Goal: Information Seeking & Learning: Learn about a topic

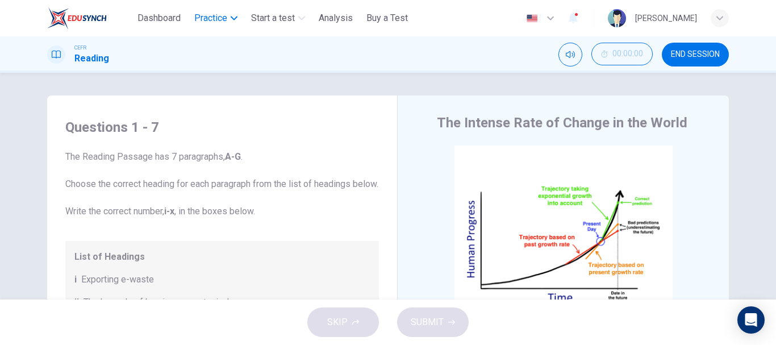
click at [227, 27] on button "Practice" at bounding box center [216, 18] width 52 height 20
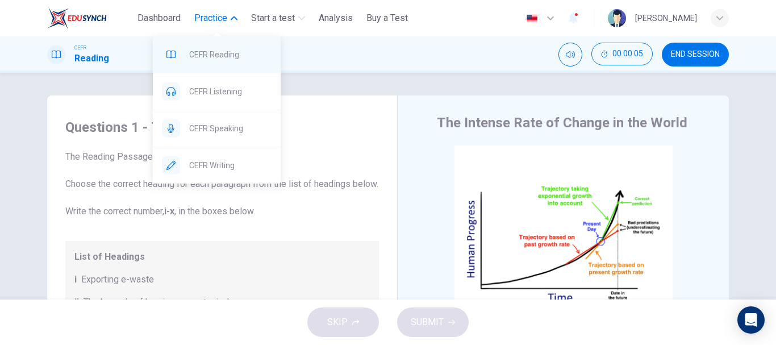
click at [218, 58] on span "CEFR Reading" at bounding box center [230, 55] width 82 height 14
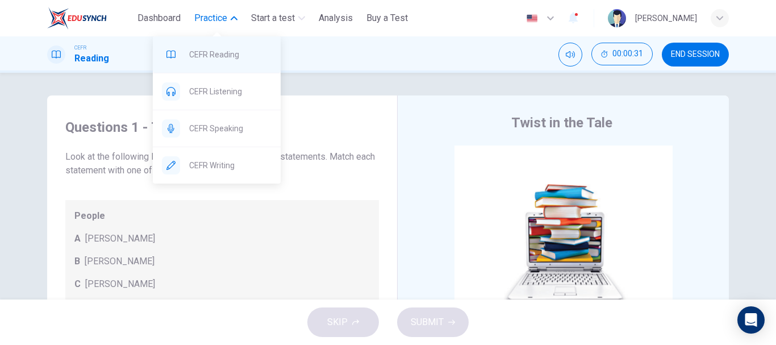
click at [206, 56] on span "CEFR Reading" at bounding box center [230, 55] width 82 height 14
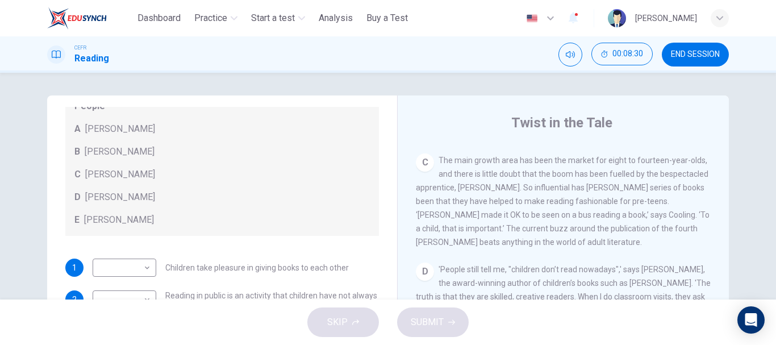
scroll to position [455, 0]
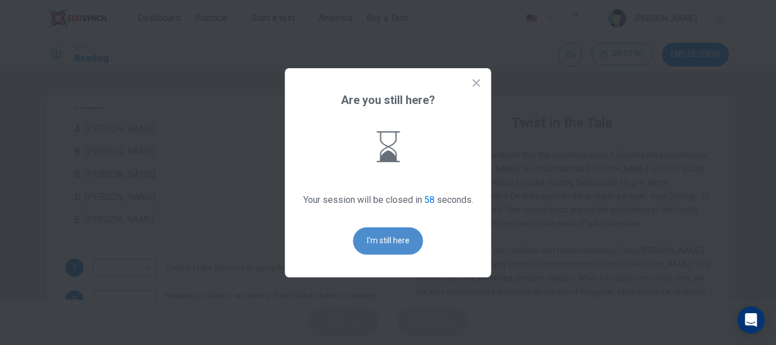
click at [375, 242] on button "I'm still here" at bounding box center [389, 240] width 70 height 27
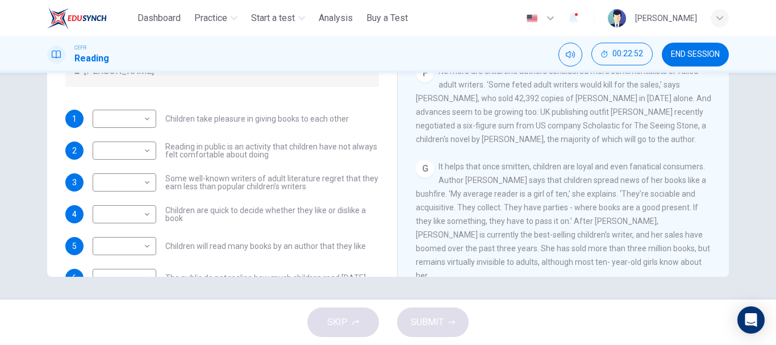
scroll to position [0, 0]
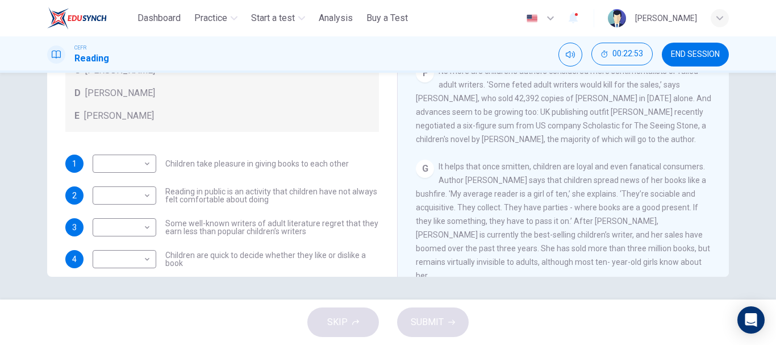
click at [711, 56] on span "END SESSION" at bounding box center [695, 54] width 49 height 9
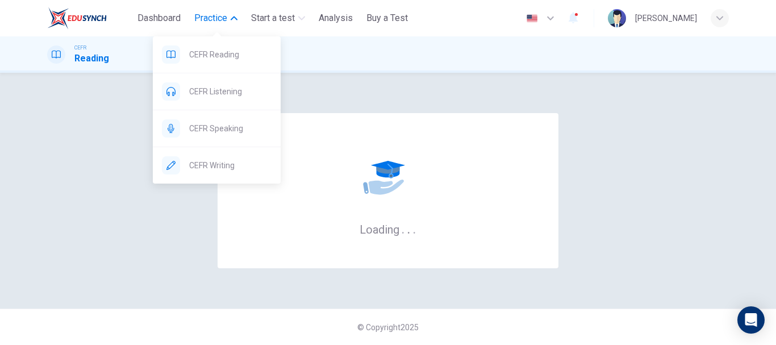
click at [213, 16] on span "Practice" at bounding box center [210, 18] width 33 height 14
click at [213, 18] on span "Practice" at bounding box center [210, 18] width 33 height 14
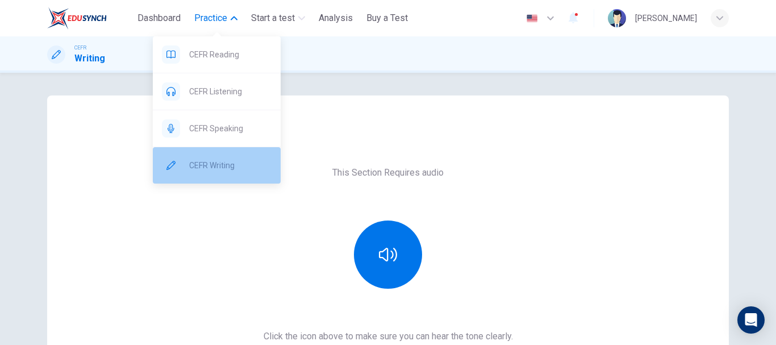
click at [213, 159] on span "CEFR Writing" at bounding box center [230, 166] width 82 height 14
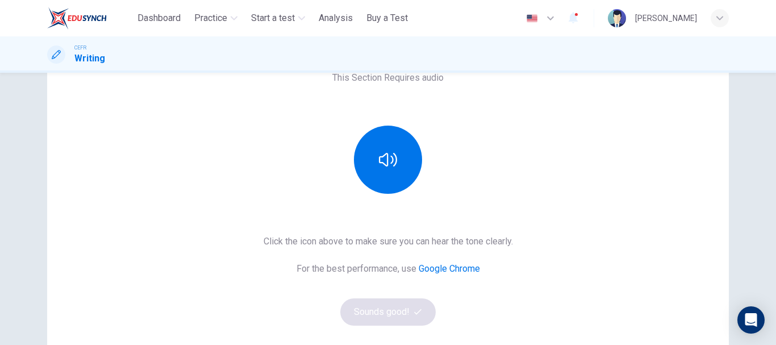
scroll to position [91, 0]
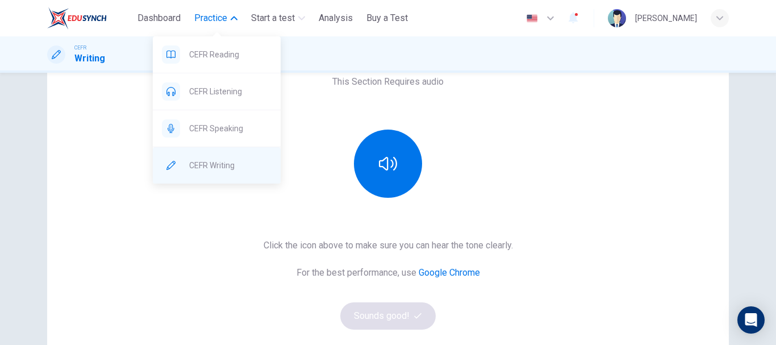
click at [207, 168] on span "CEFR Writing" at bounding box center [230, 166] width 82 height 14
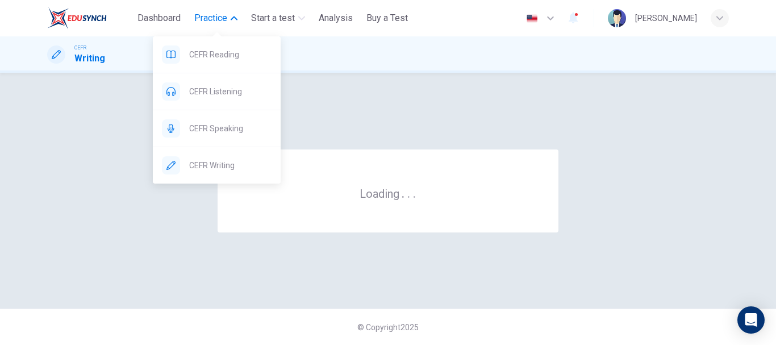
scroll to position [0, 0]
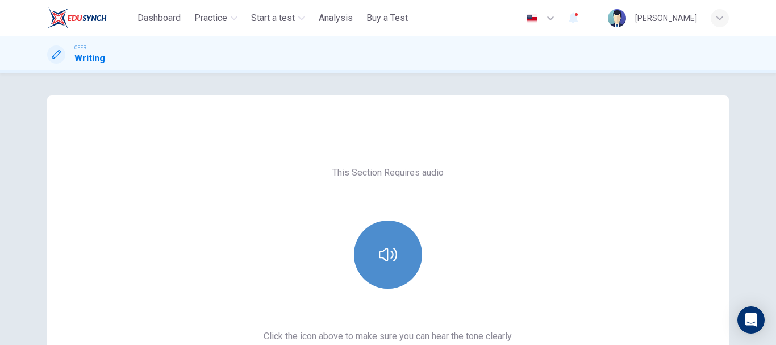
click at [379, 251] on icon "button" at bounding box center [388, 255] width 18 height 18
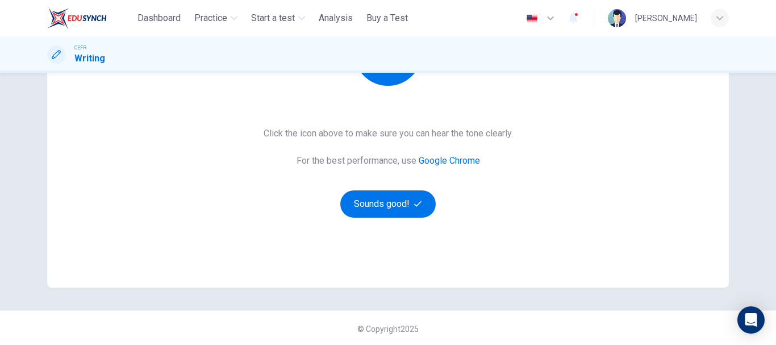
scroll to position [205, 0]
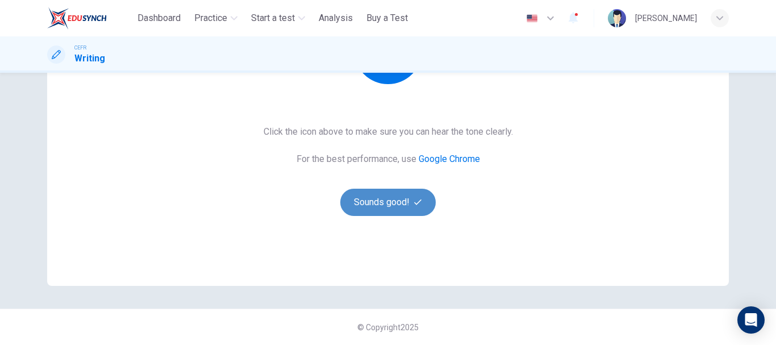
click at [404, 201] on button "Sounds good!" at bounding box center [387, 202] width 95 height 27
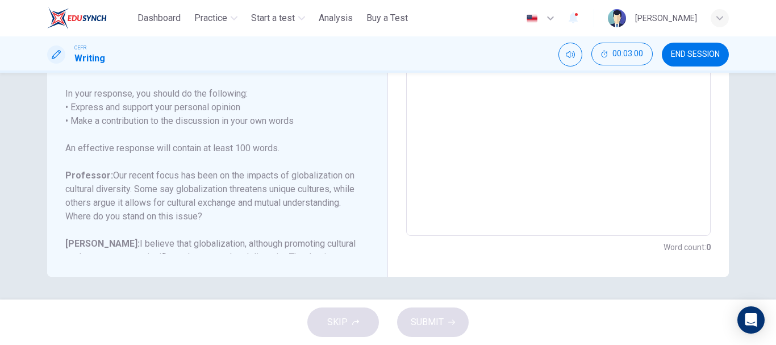
scroll to position [13, 0]
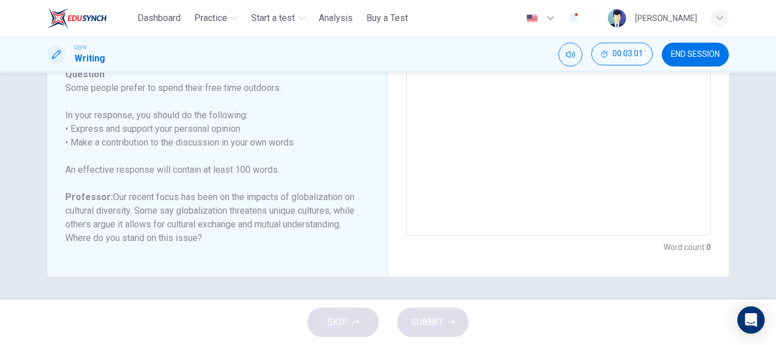
click at [710, 58] on span "END SESSION" at bounding box center [695, 54] width 49 height 9
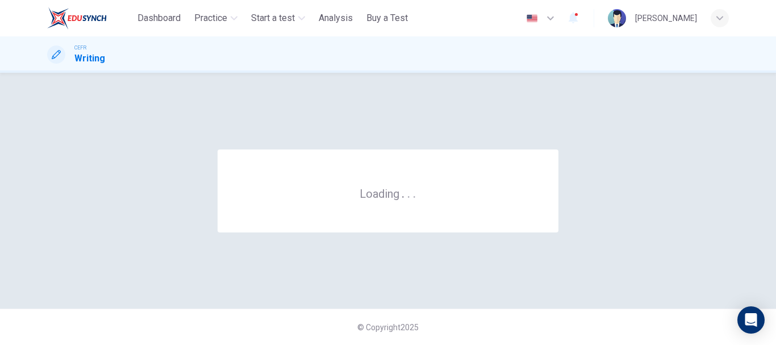
scroll to position [0, 0]
